Goal: Task Accomplishment & Management: Manage account settings

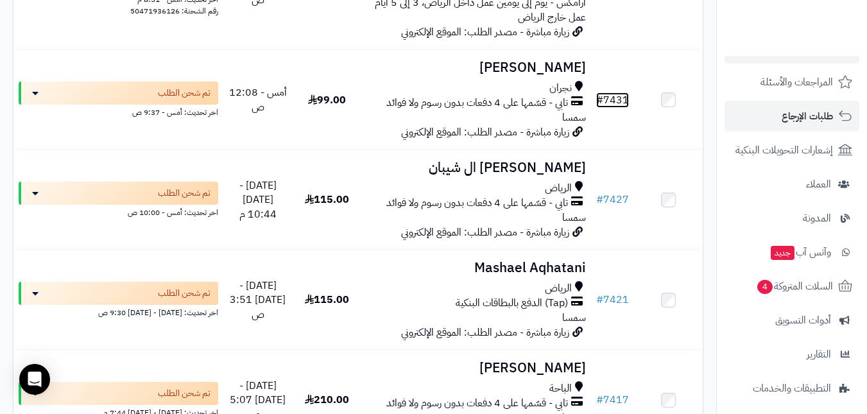
scroll to position [207, 0]
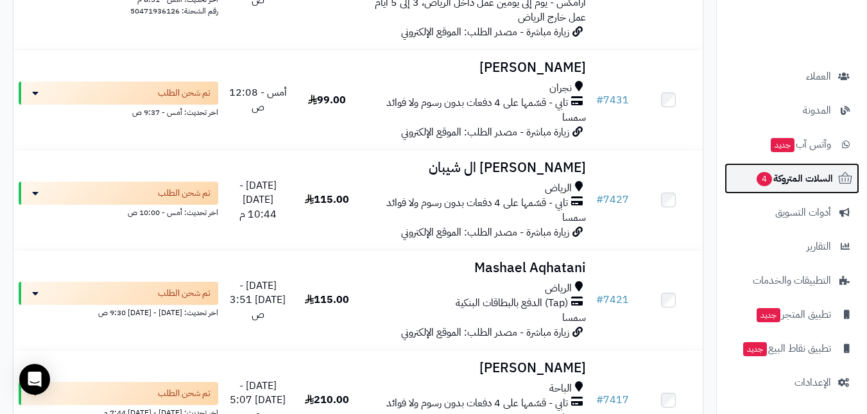
click at [792, 176] on span "السلات المتروكة 4" at bounding box center [795, 178] width 78 height 18
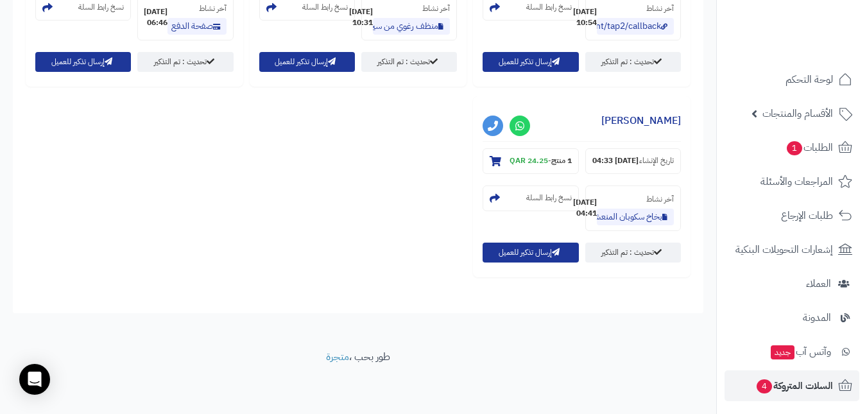
scroll to position [677, 0]
click at [551, 155] on strong "1 منتج" at bounding box center [561, 161] width 21 height 12
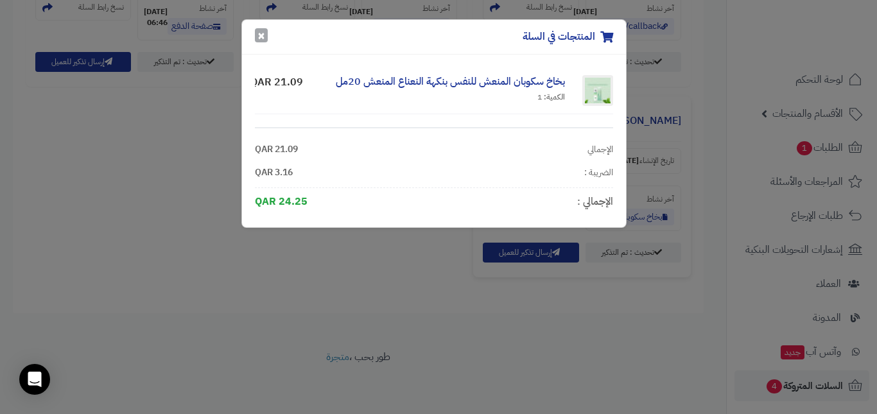
click at [258, 36] on button "×" at bounding box center [261, 35] width 13 height 14
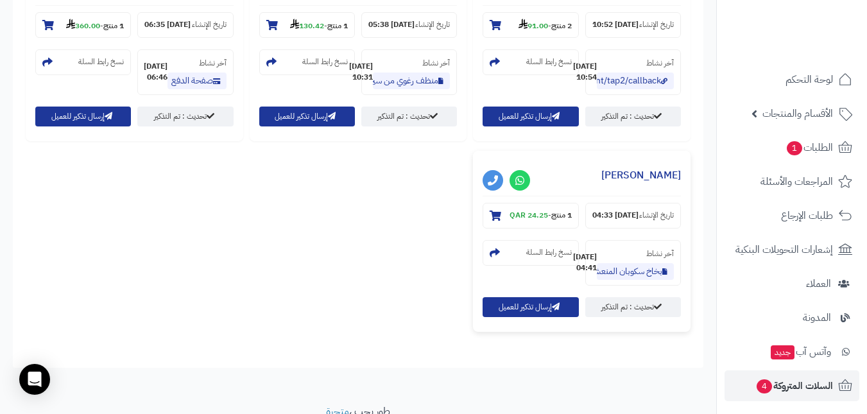
scroll to position [484, 0]
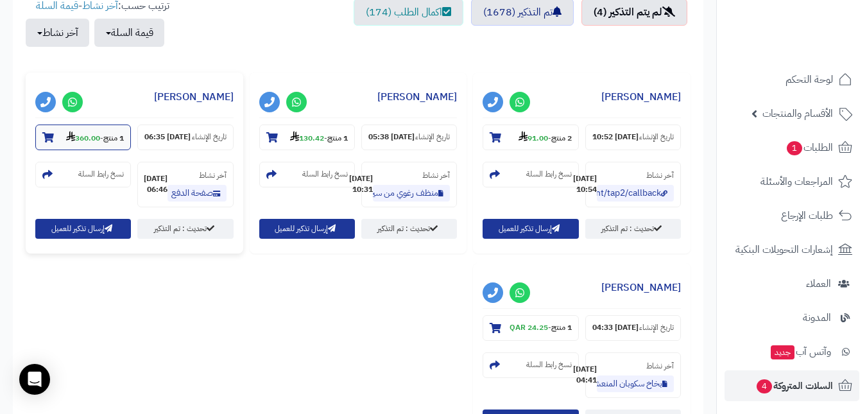
click at [95, 140] on strong "360.00" at bounding box center [83, 138] width 34 height 12
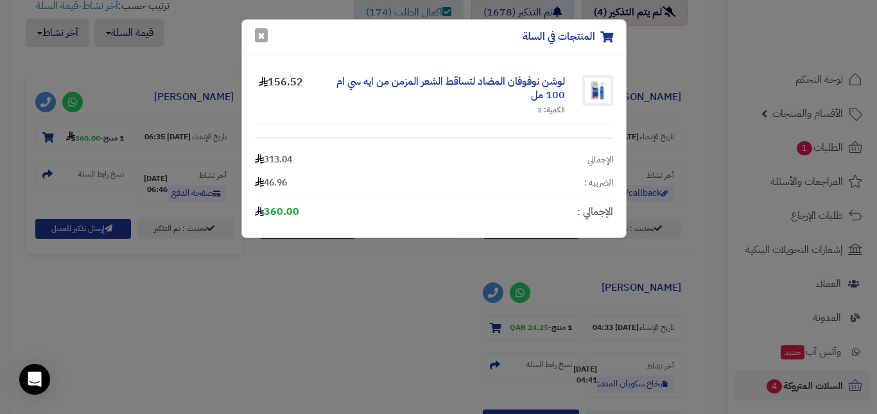
click at [266, 34] on button "×" at bounding box center [261, 35] width 13 height 14
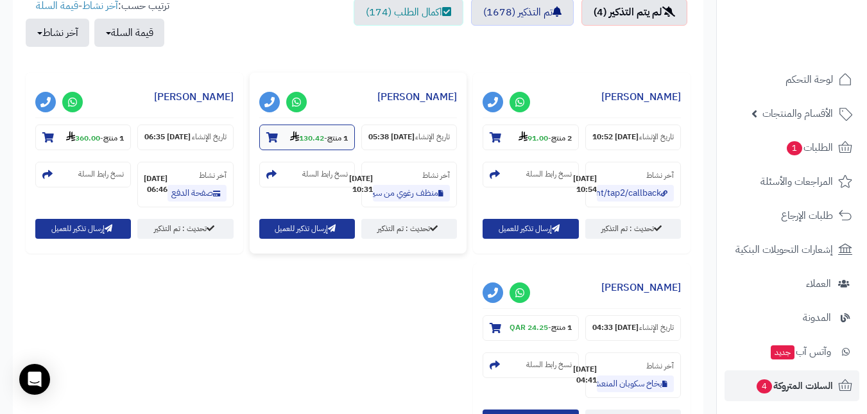
click at [310, 135] on strong "130.42" at bounding box center [307, 138] width 34 height 12
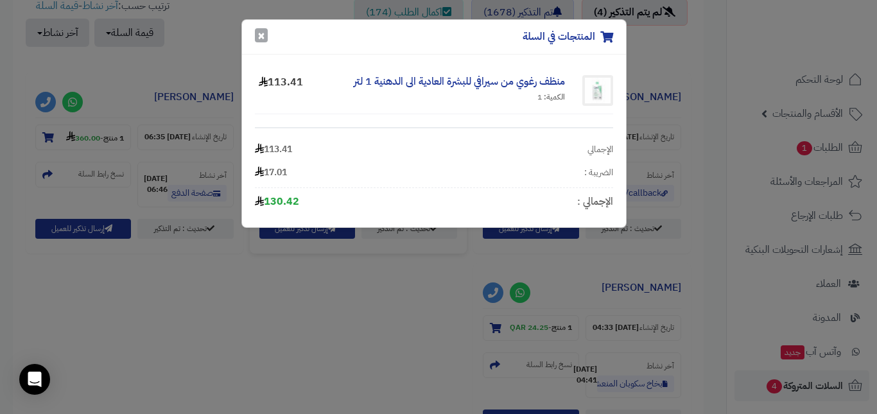
click at [256, 35] on button "×" at bounding box center [261, 35] width 13 height 14
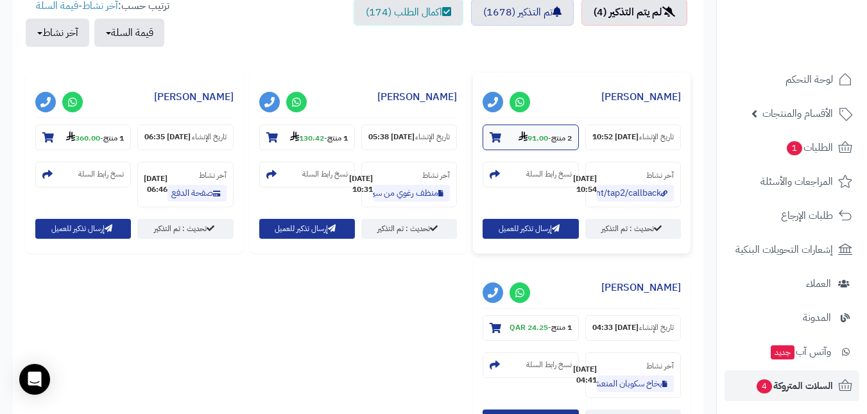
click at [560, 136] on strong "2 منتج" at bounding box center [561, 138] width 21 height 12
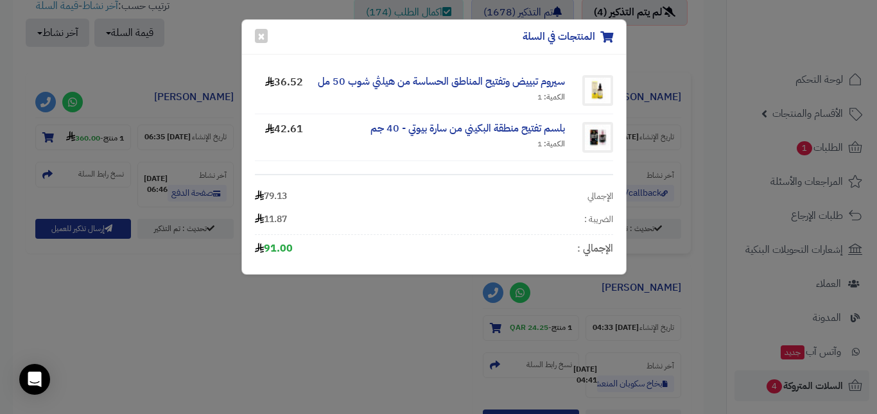
click at [268, 42] on div "المنتجات في السلة ×" at bounding box center [434, 37] width 384 height 35
click at [265, 40] on button "×" at bounding box center [261, 35] width 13 height 14
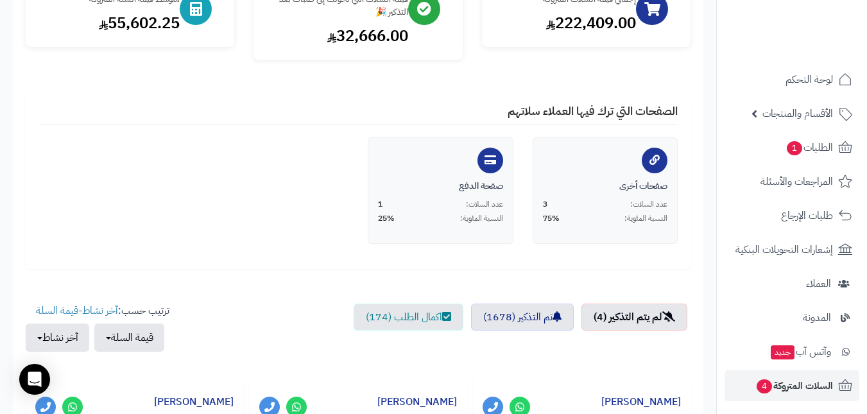
scroll to position [193, 0]
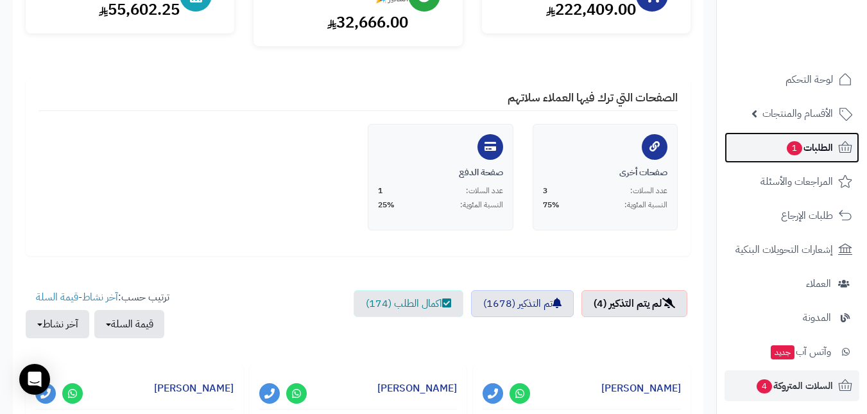
click at [788, 143] on span "1" at bounding box center [794, 148] width 15 height 14
